Goal: Task Accomplishment & Management: Manage account settings

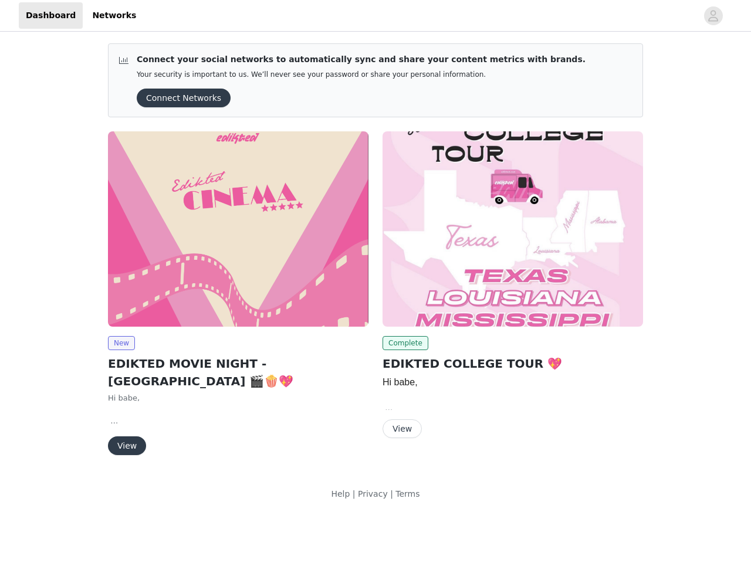
click at [375, 249] on div "Complete EDIKTED COLLEGE TOUR 💖 Hi babe, We are so happy to move forward with a…" at bounding box center [512, 287] width 274 height 326
click at [375, 16] on div at bounding box center [420, 15] width 554 height 26
click at [713, 16] on icon "avatar" at bounding box center [712, 15] width 11 height 19
click at [179, 98] on div "Connect your social networks to automatically sync and share your content metri…" at bounding box center [375, 274] width 751 height 480
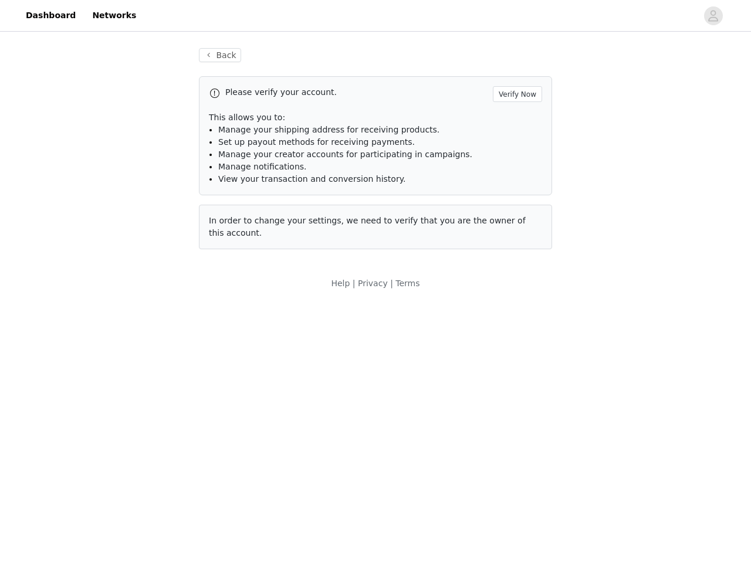
click at [238, 229] on div "In order to change your settings, we need to verify that you are the owner of t…" at bounding box center [375, 227] width 353 height 45
click at [121, 343] on body "Dashboard Networks Back Please verify your account. Verify Now This allows you …" at bounding box center [375, 281] width 751 height 563
click at [126, 428] on body "Dashboard Networks Back Please verify your account. Verify Now This allows you …" at bounding box center [375, 281] width 751 height 563
click at [513, 229] on div "In order to change your settings, we need to verify that you are the owner of t…" at bounding box center [375, 227] width 353 height 45
click at [403, 343] on body "Dashboard Networks Back Please verify your account. Verify Now This allows you …" at bounding box center [375, 281] width 751 height 563
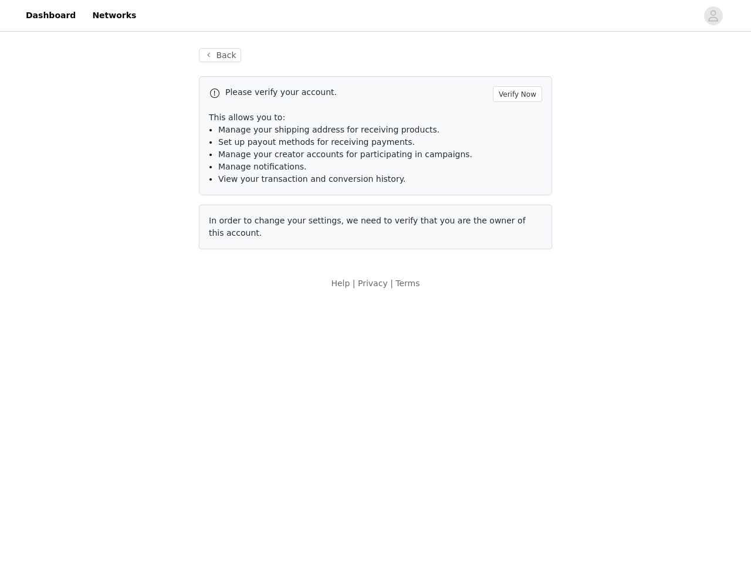
click at [401, 429] on body "Dashboard Networks Back Please verify your account. Verify Now This allows you …" at bounding box center [375, 281] width 751 height 563
